Goal: Task Accomplishment & Management: Complete application form

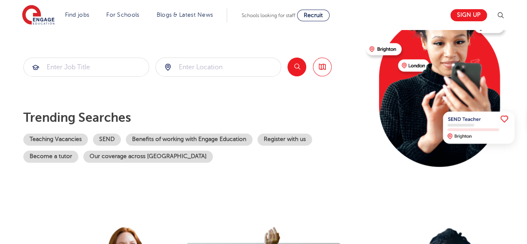
scroll to position [101, 0]
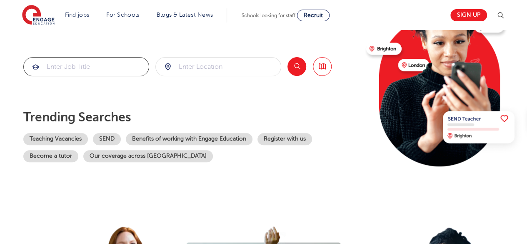
click at [53, 70] on input "search" at bounding box center [86, 67] width 125 height 18
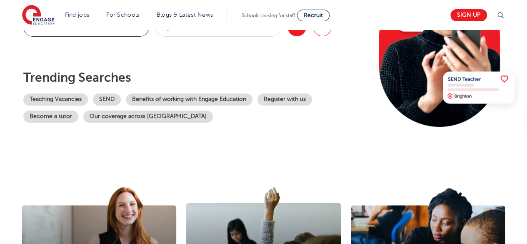
scroll to position [140, 0]
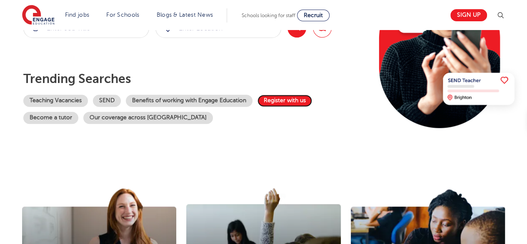
click at [282, 101] on link "Register with us" at bounding box center [285, 101] width 55 height 12
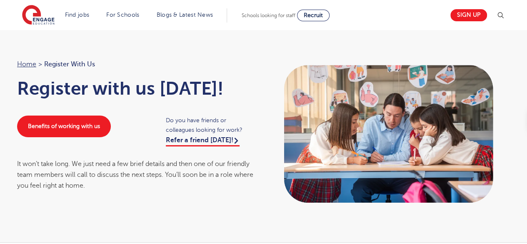
scroll to position [14, 0]
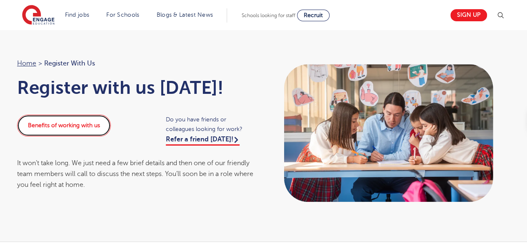
click at [67, 124] on link "Benefits of working with us" at bounding box center [64, 126] width 94 height 22
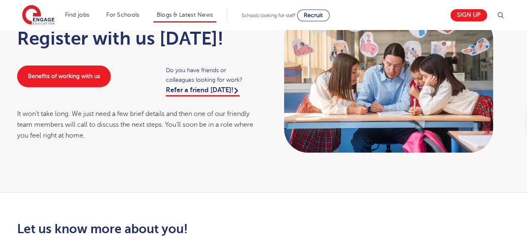
scroll to position [56, 0]
